Goal: Information Seeking & Learning: Learn about a topic

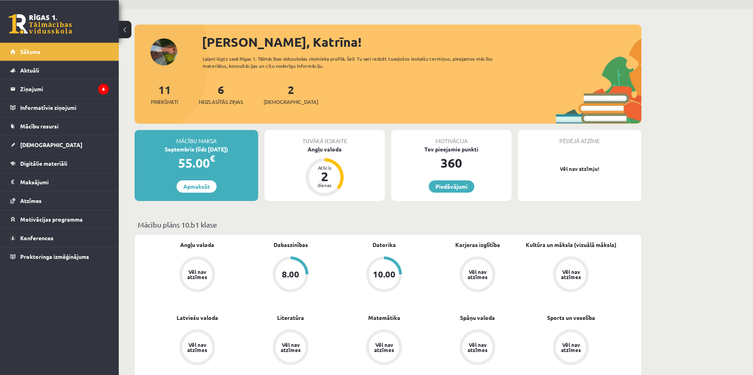
scroll to position [40, 0]
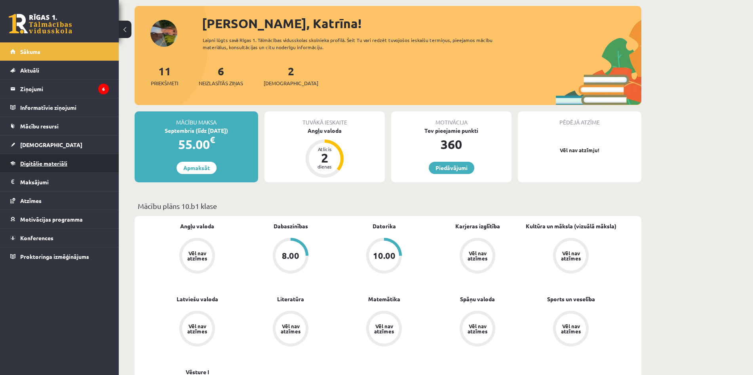
click at [57, 168] on link "Digitālie materiāli" at bounding box center [59, 163] width 99 height 18
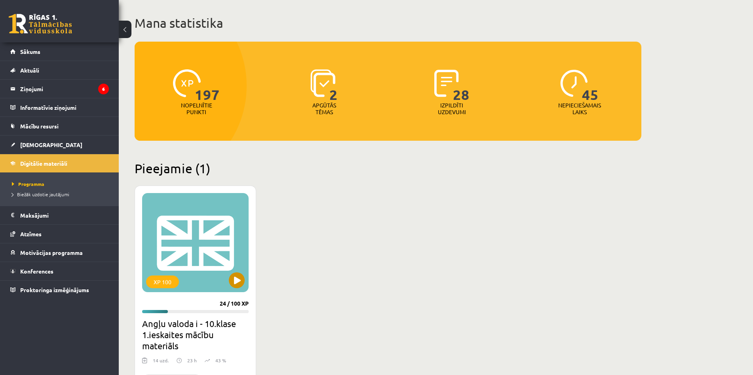
click at [229, 278] on div "XP 100" at bounding box center [195, 242] width 107 height 99
click at [219, 253] on div "XP 100" at bounding box center [195, 242] width 107 height 99
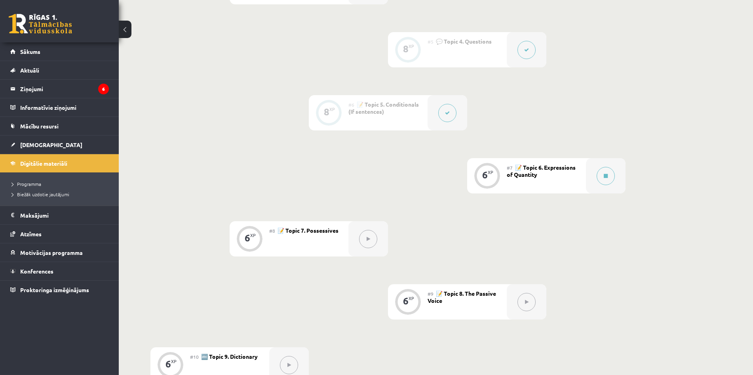
scroll to position [444, 0]
click at [598, 182] on div at bounding box center [606, 174] width 40 height 35
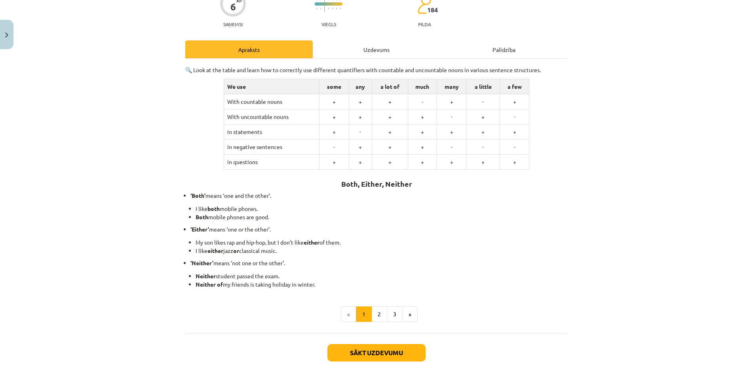
scroll to position [114, 0]
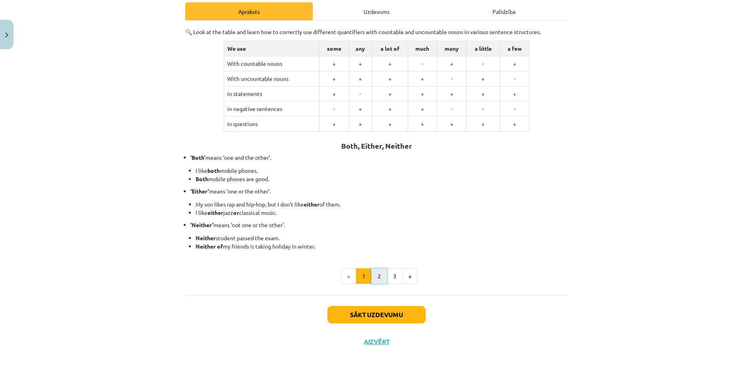
click at [374, 272] on button "2" at bounding box center [379, 276] width 16 height 16
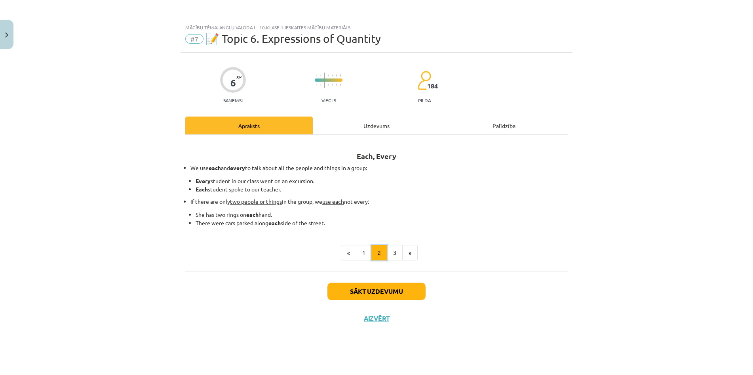
scroll to position [0, 0]
click at [395, 251] on button "3" at bounding box center [395, 253] width 16 height 16
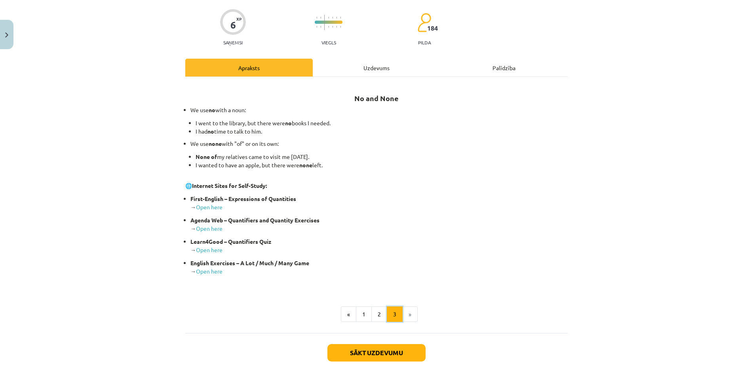
scroll to position [76, 0]
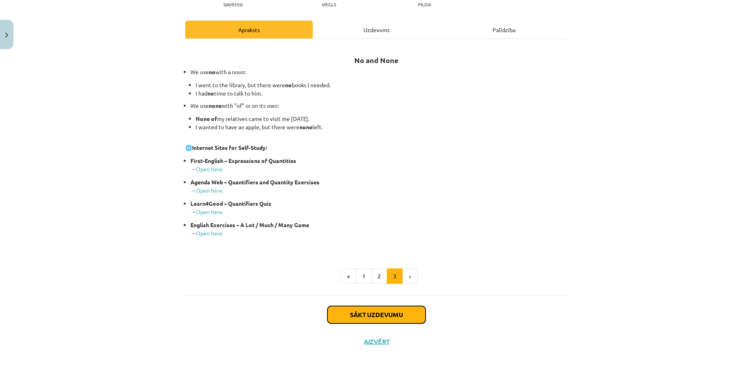
click at [388, 309] on button "Sākt uzdevumu" at bounding box center [376, 314] width 98 height 17
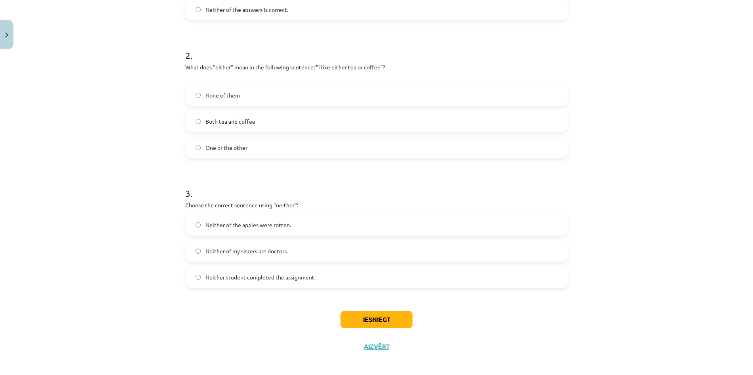
scroll to position [256, 0]
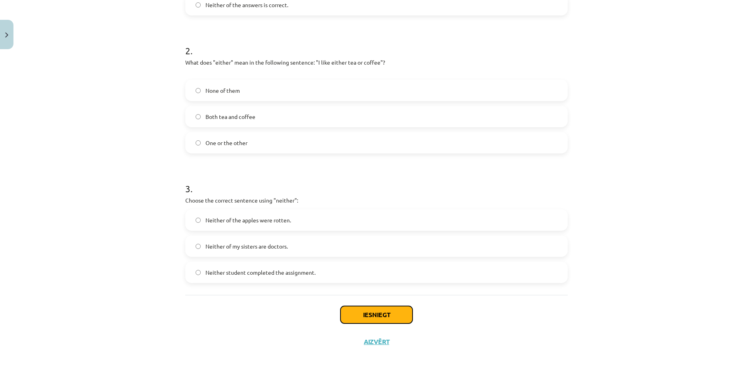
click at [376, 311] on button "Iesniegt" at bounding box center [377, 314] width 72 height 17
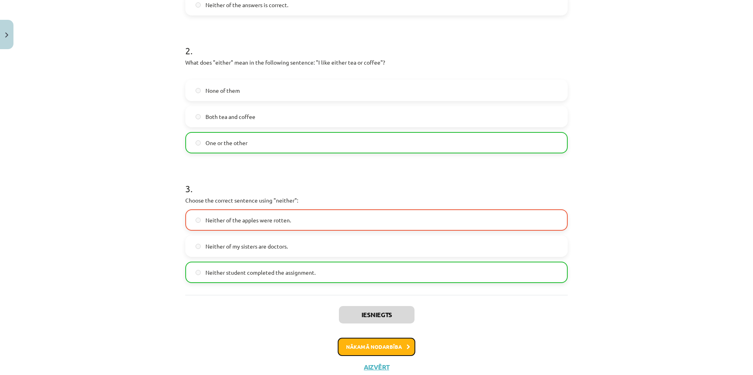
click at [382, 346] on button "Nākamā nodarbība" at bounding box center [377, 346] width 78 height 18
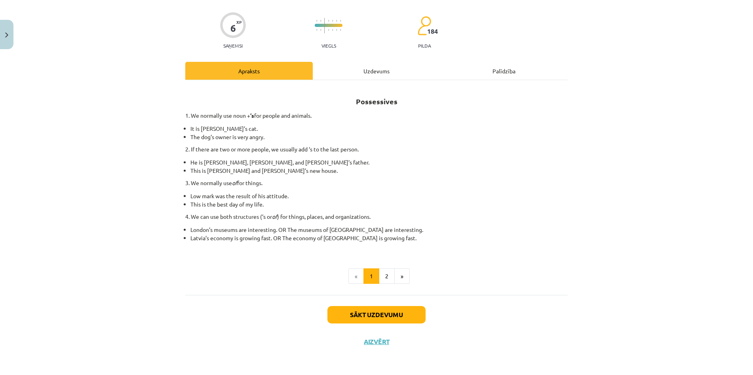
scroll to position [55, 0]
click at [387, 275] on button "2" at bounding box center [387, 276] width 16 height 16
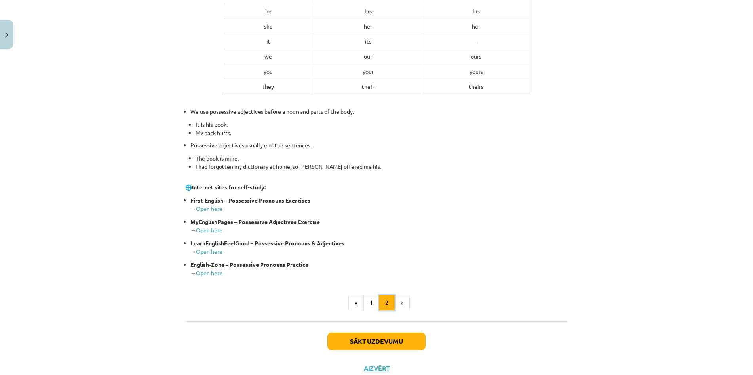
scroll to position [156, 0]
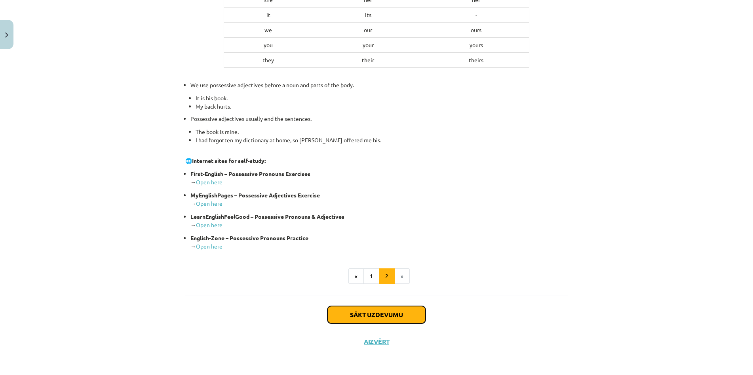
click at [378, 317] on button "Sākt uzdevumu" at bounding box center [376, 314] width 98 height 17
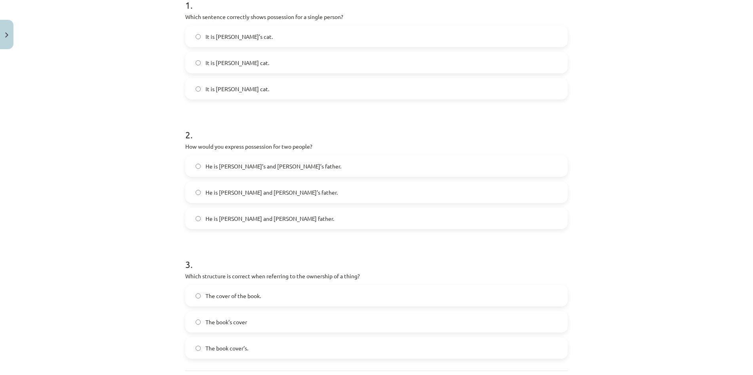
scroll to position [133, 0]
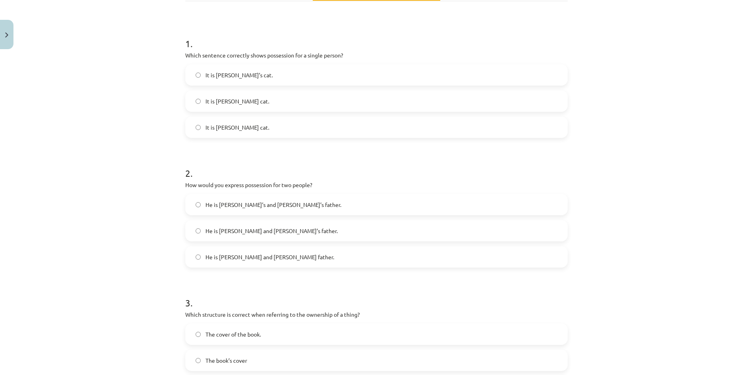
click at [199, 71] on label "It is Jane’s cat." at bounding box center [376, 75] width 381 height 20
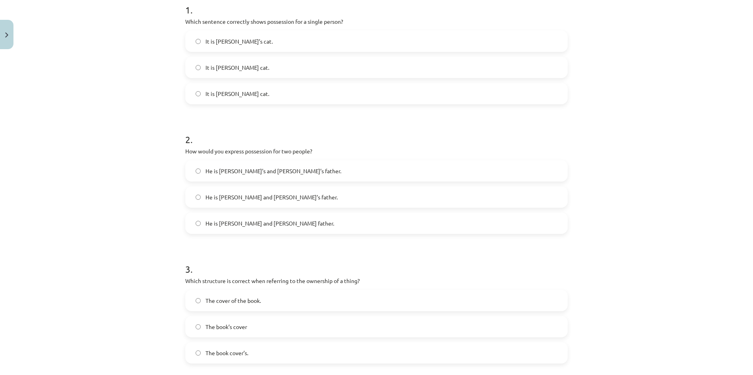
scroll to position [248, 0]
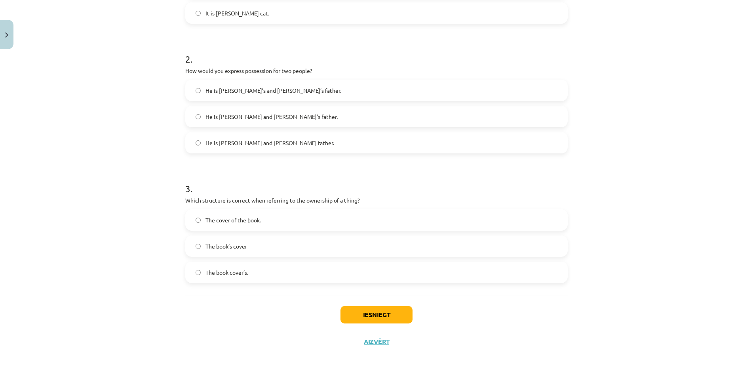
click at [198, 241] on label "The book’s cover" at bounding box center [376, 246] width 381 height 20
click at [395, 316] on button "Iesniegt" at bounding box center [377, 314] width 72 height 17
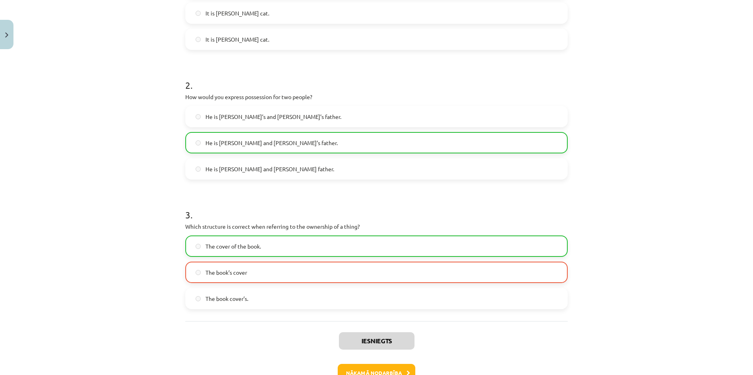
scroll to position [273, 0]
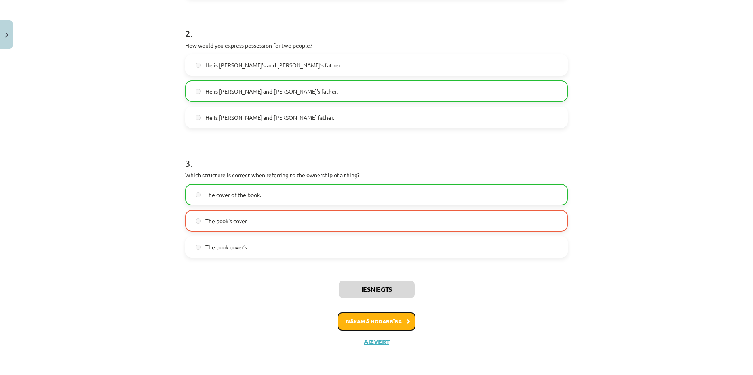
click at [392, 321] on button "Nākamā nodarbība" at bounding box center [377, 321] width 78 height 18
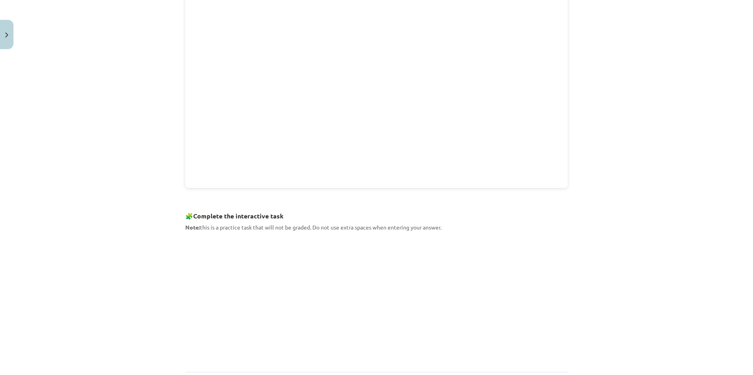
scroll to position [258, 0]
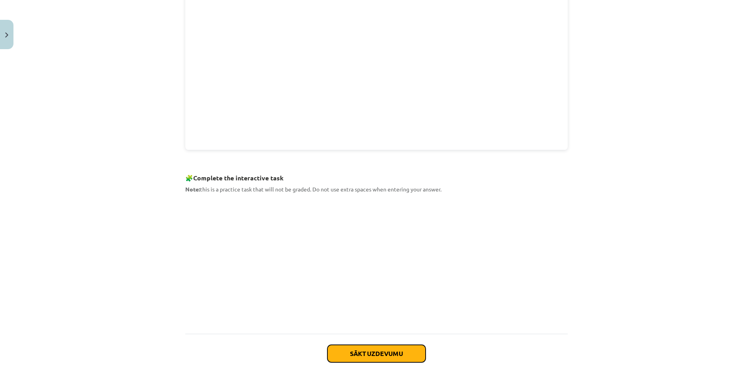
click at [414, 354] on button "Sākt uzdevumu" at bounding box center [376, 353] width 98 height 17
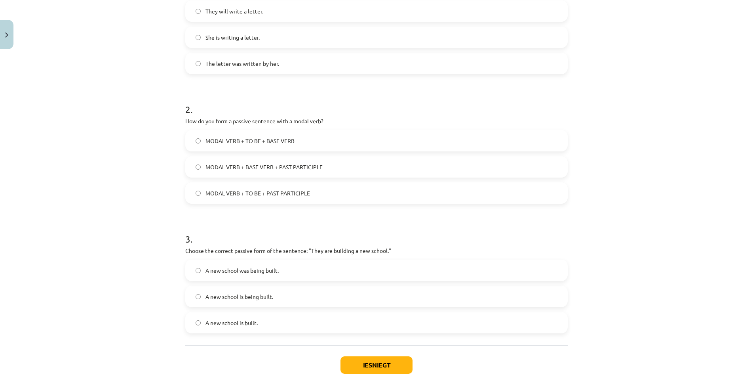
scroll to position [209, 0]
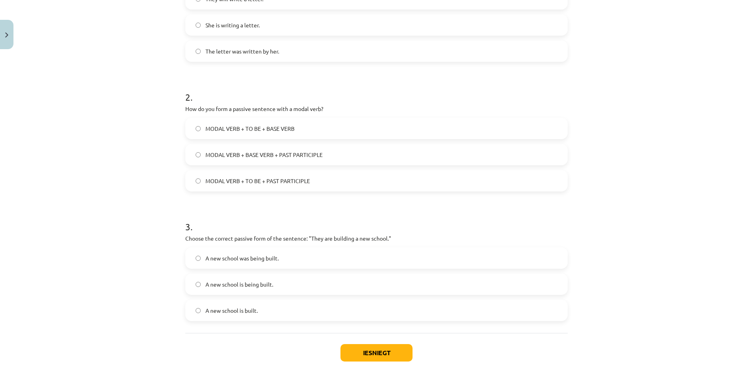
click at [205, 182] on label "MODAL VERB + TO BE + PAST PARTICIPLE" at bounding box center [376, 181] width 381 height 20
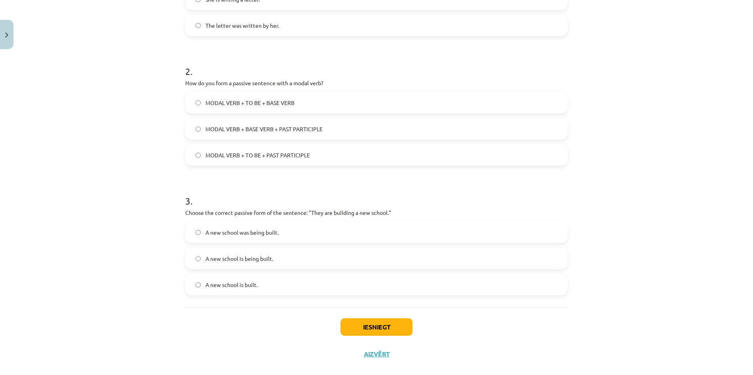
scroll to position [248, 0]
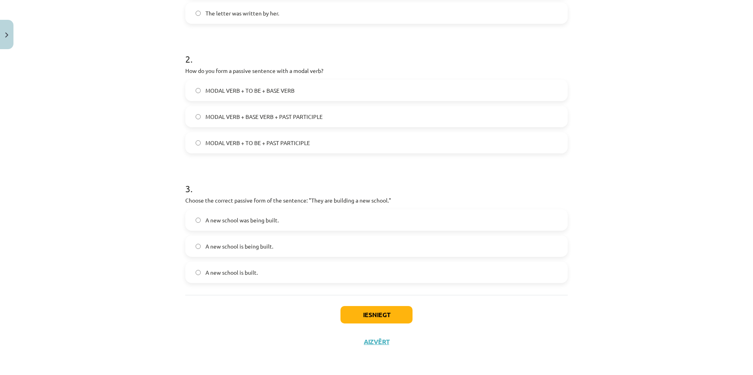
click at [201, 245] on label "A new school is being built." at bounding box center [376, 246] width 381 height 20
click at [396, 316] on button "Iesniegt" at bounding box center [377, 314] width 72 height 17
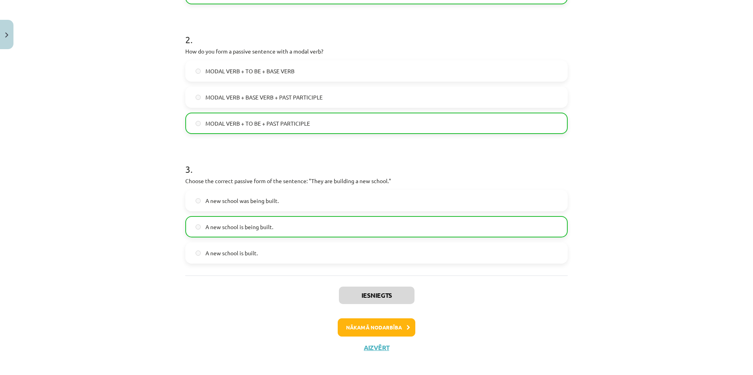
scroll to position [273, 0]
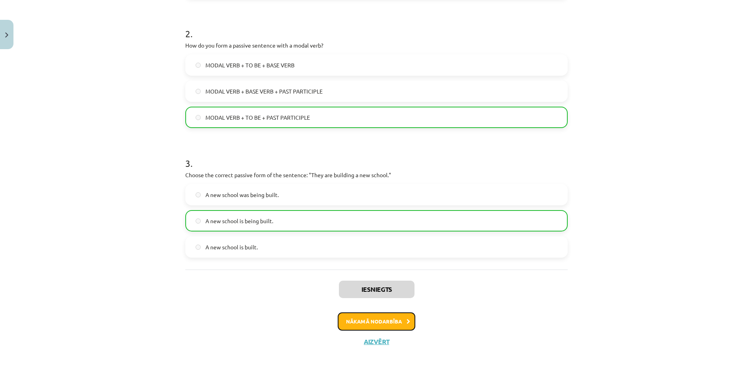
click at [404, 322] on button "Nākamā nodarbība" at bounding box center [377, 321] width 78 height 18
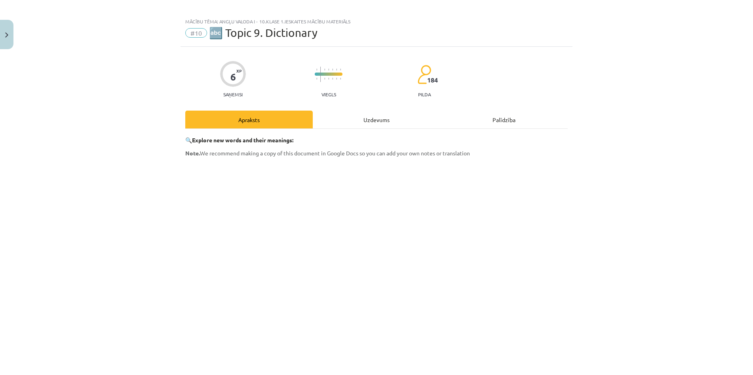
scroll to position [0, 0]
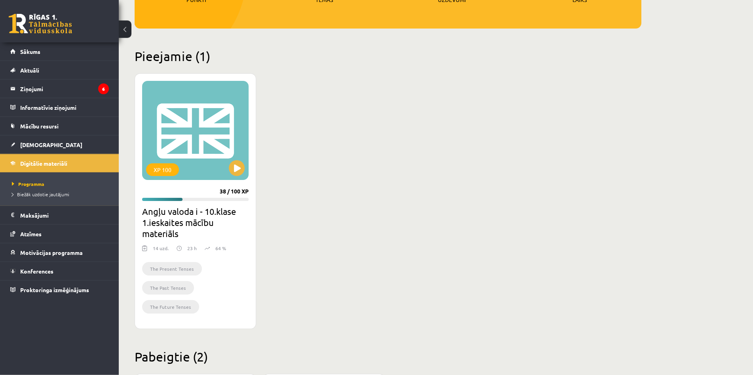
scroll to position [162, 0]
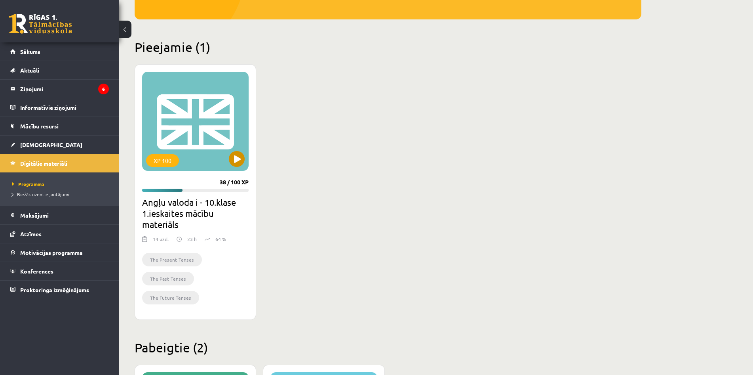
click at [200, 110] on div "XP 100" at bounding box center [195, 121] width 107 height 99
click at [184, 97] on div "XP 100" at bounding box center [195, 121] width 107 height 99
click at [192, 159] on div "XP 100" at bounding box center [195, 121] width 107 height 99
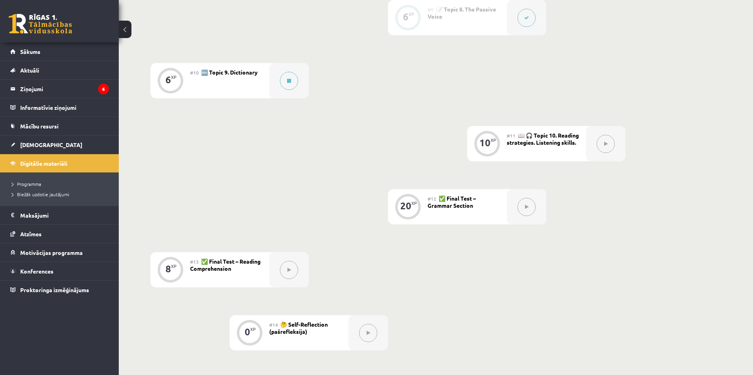
scroll to position [687, 0]
